Goal: Information Seeking & Learning: Learn about a topic

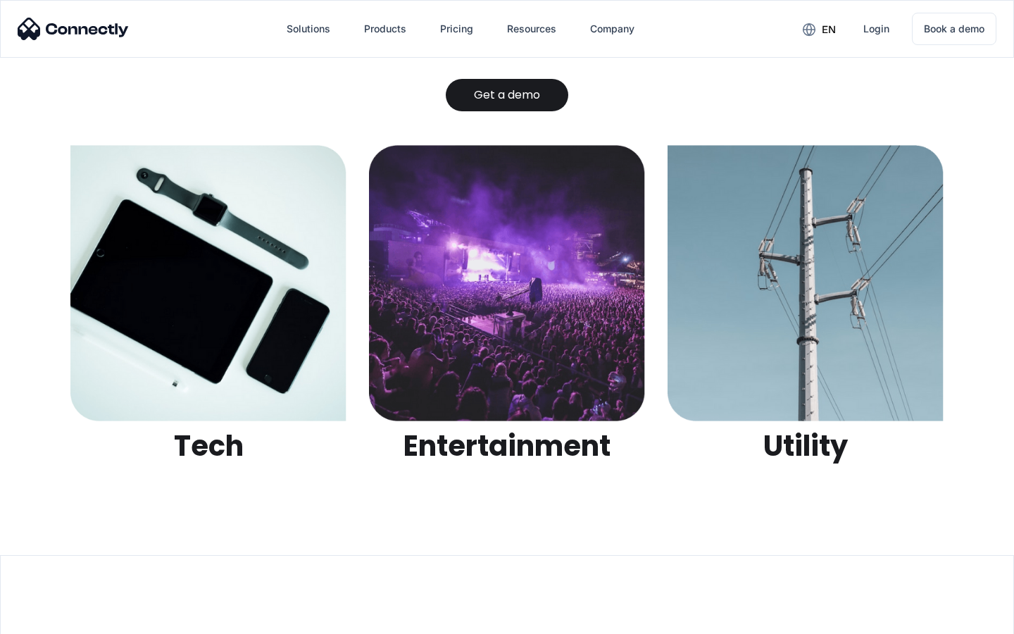
scroll to position [4443, 0]
